Goal: Task Accomplishment & Management: Manage account settings

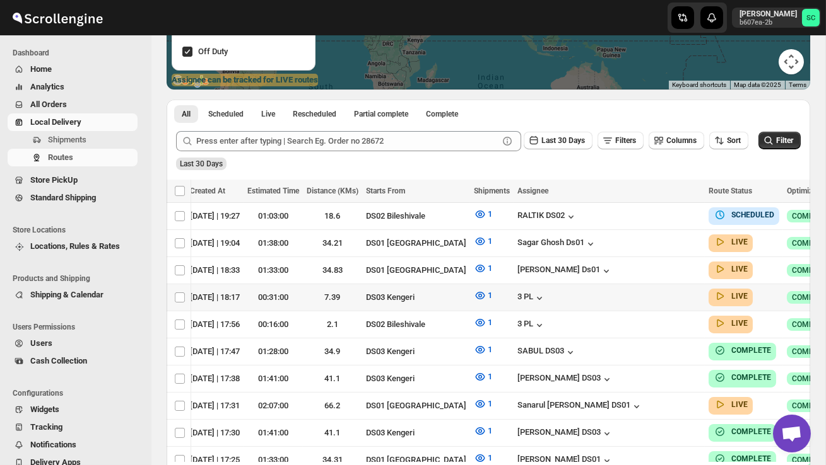
scroll to position [0, 164]
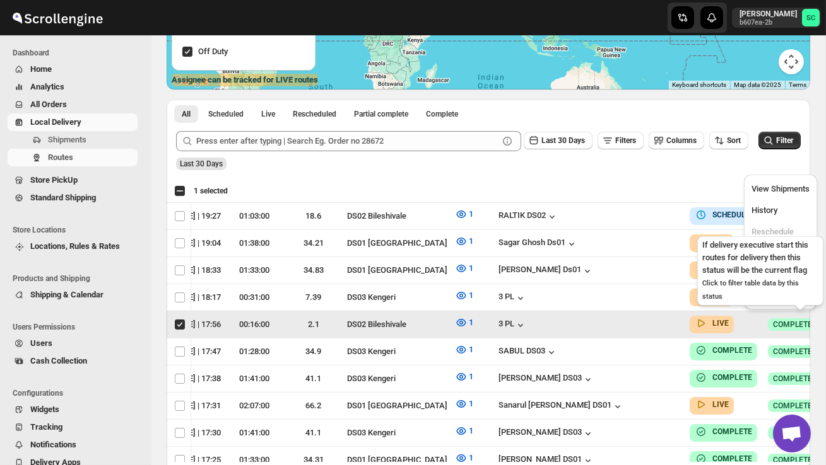
scroll to position [0, 1]
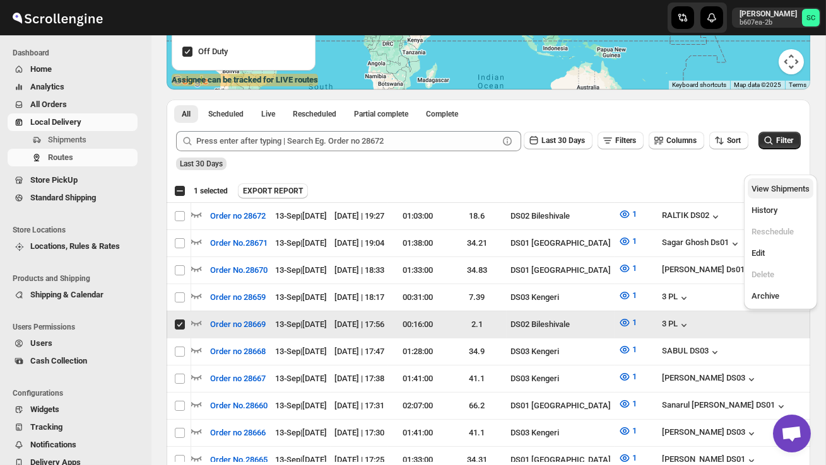
click at [795, 179] on button "View Shipments" at bounding box center [780, 188] width 66 height 20
checkbox input "false"
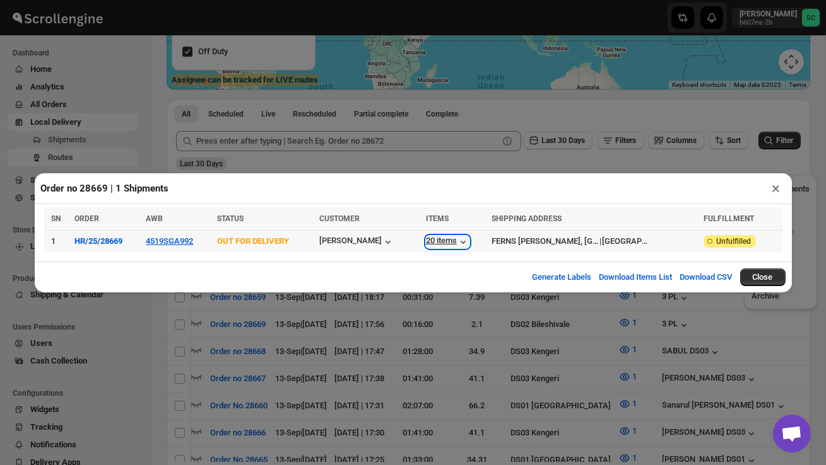
click at [450, 244] on div "20 items" at bounding box center [448, 242] width 44 height 13
click at [450, 236] on div "20 items" at bounding box center [448, 242] width 44 height 13
click at [288, 239] on span "OUT FOR DELIVERY" at bounding box center [253, 241] width 72 height 9
click at [187, 240] on button "4519SGA992" at bounding box center [169, 241] width 47 height 9
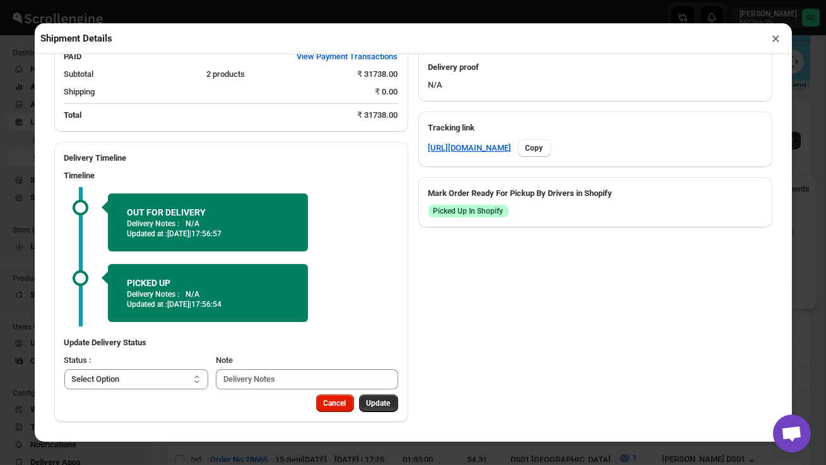
scroll to position [72, 0]
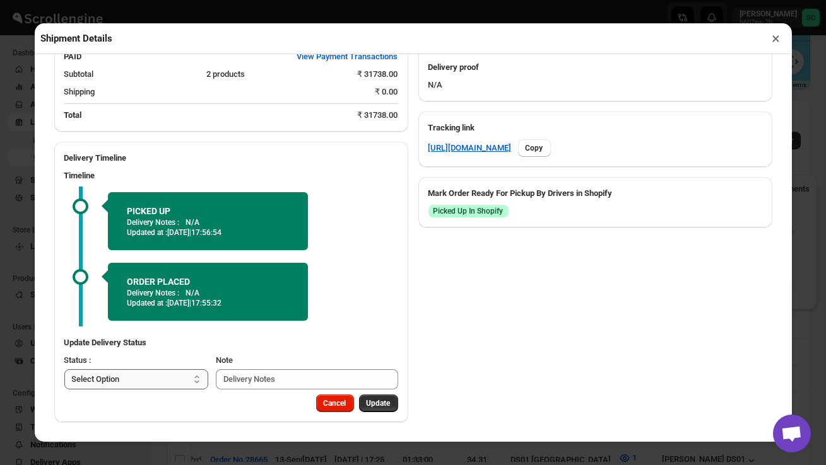
click at [182, 379] on select "Select Option PICKED UP OUT FOR DELIVERY RESCHEDULE DELIVERED CANCELLED" at bounding box center [136, 380] width 144 height 20
select select "DELIVERED"
click at [378, 407] on span "Update" at bounding box center [378, 404] width 24 height 10
select select
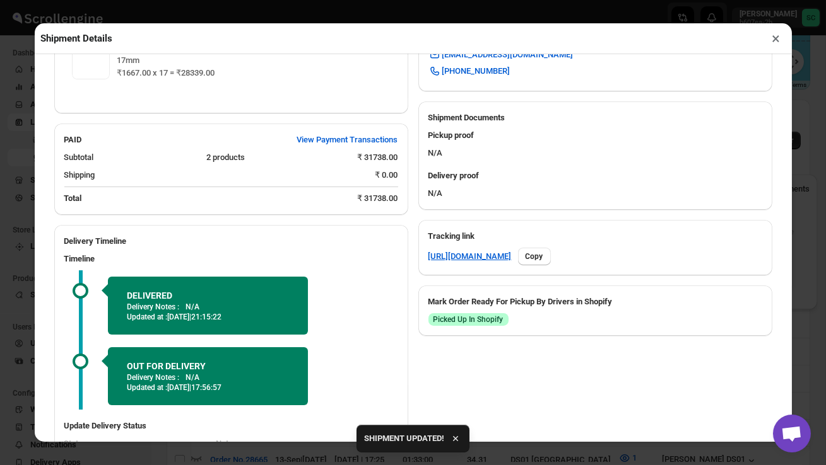
scroll to position [575, 0]
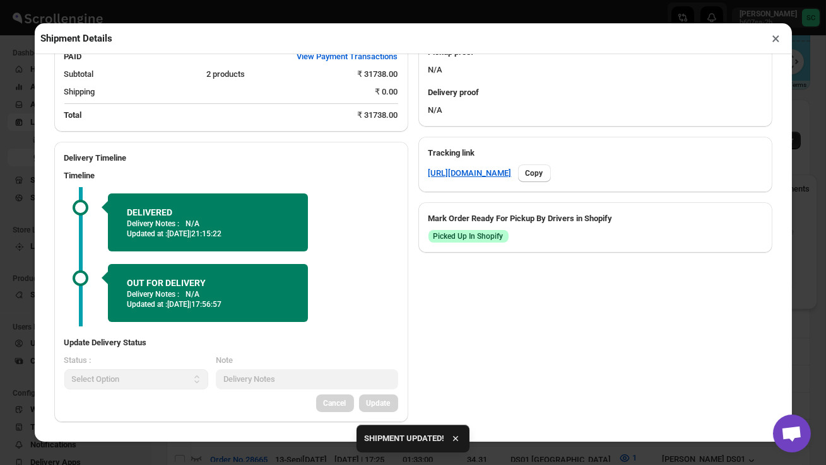
click at [775, 42] on button "×" at bounding box center [776, 39] width 18 height 18
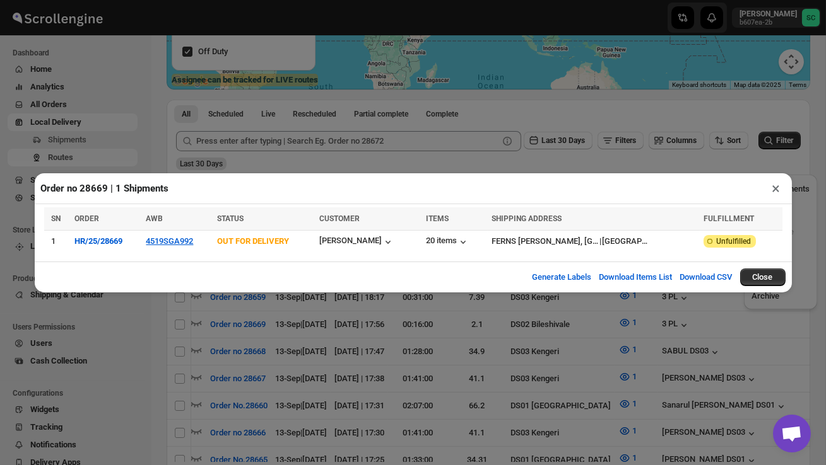
click at [775, 191] on button "×" at bounding box center [776, 189] width 18 height 18
